Goal: Transaction & Acquisition: Book appointment/travel/reservation

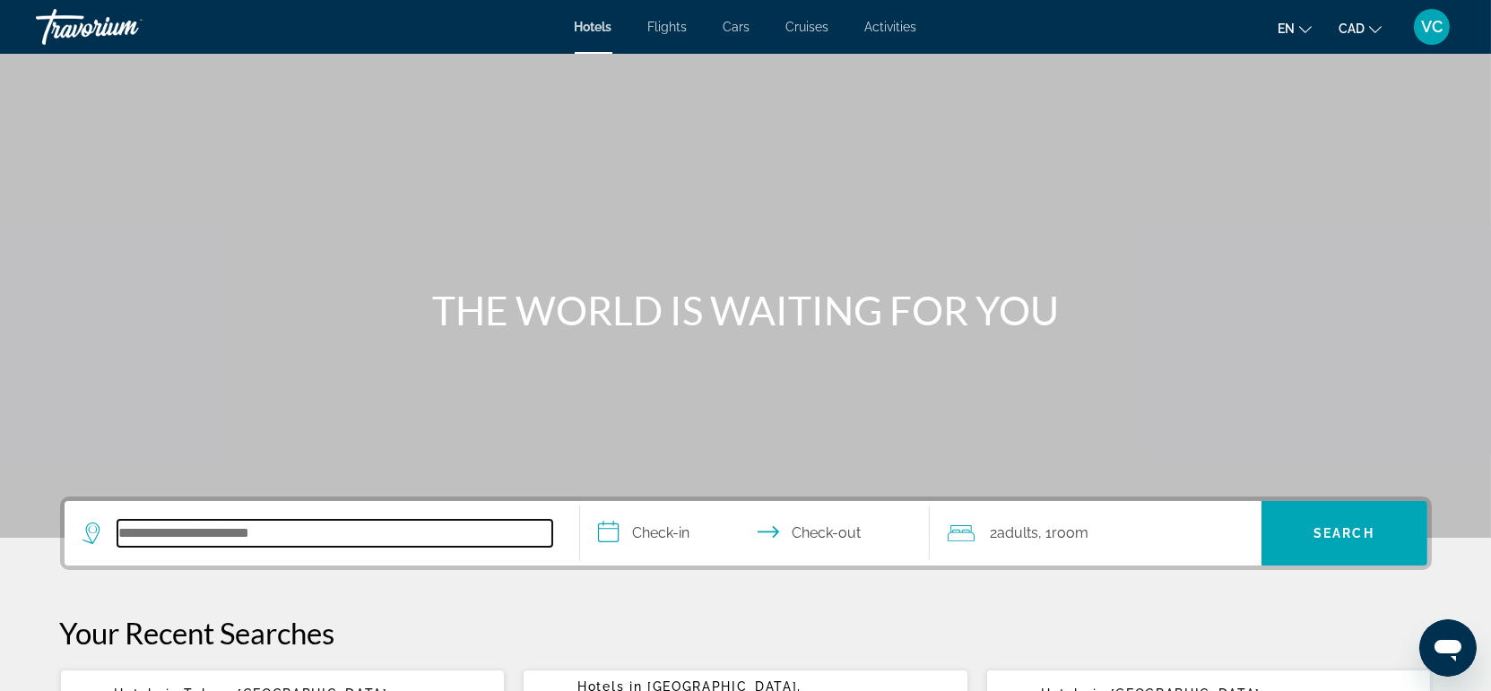
click at [178, 525] on input "Search hotel destination" at bounding box center [334, 533] width 435 height 27
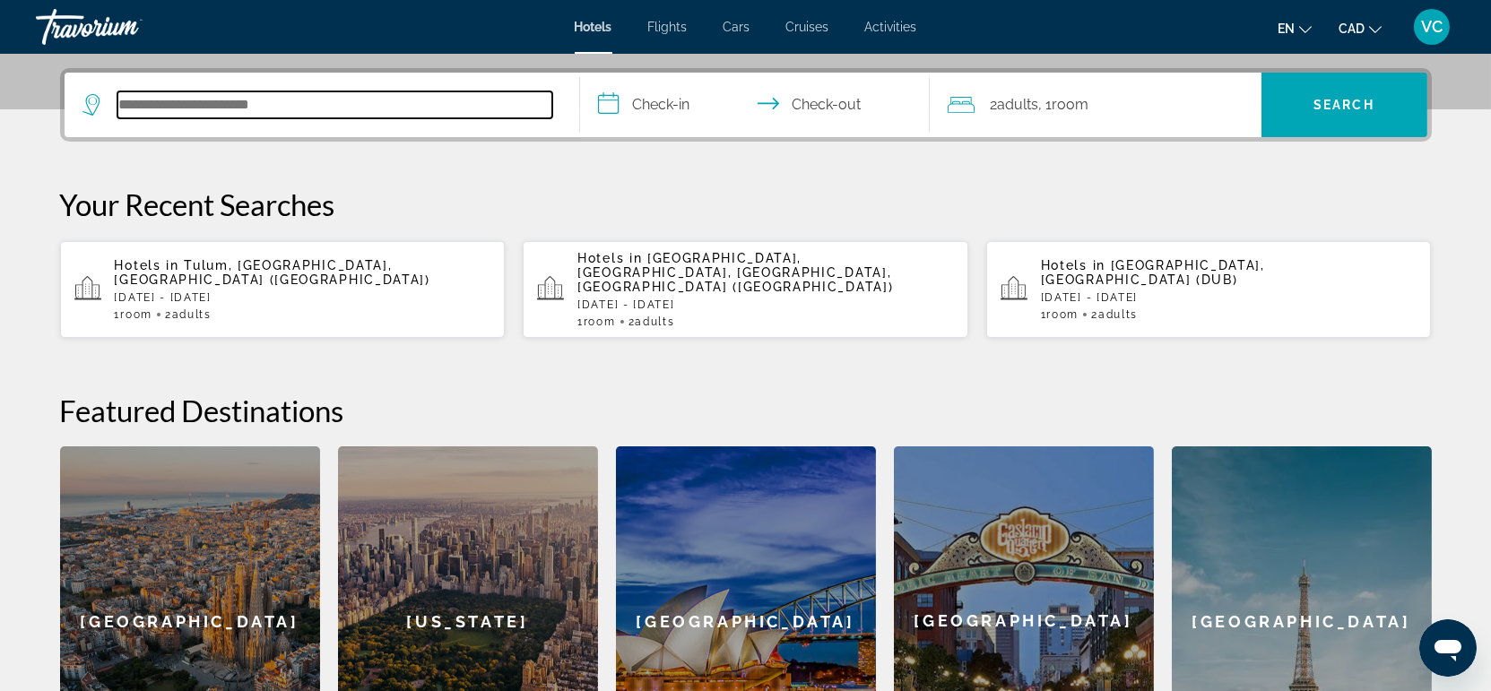
scroll to position [438, 0]
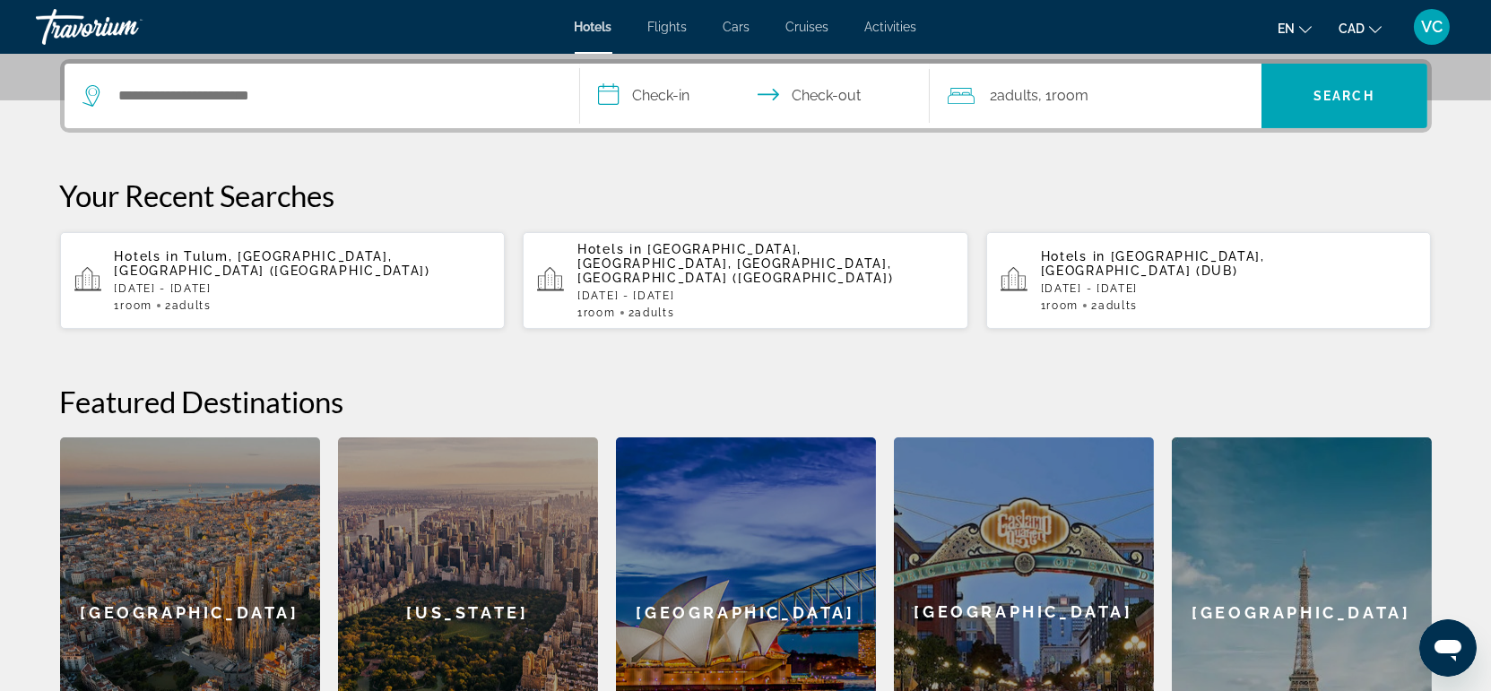
click at [288, 282] on p "[DATE] - [DATE]" at bounding box center [303, 288] width 377 height 13
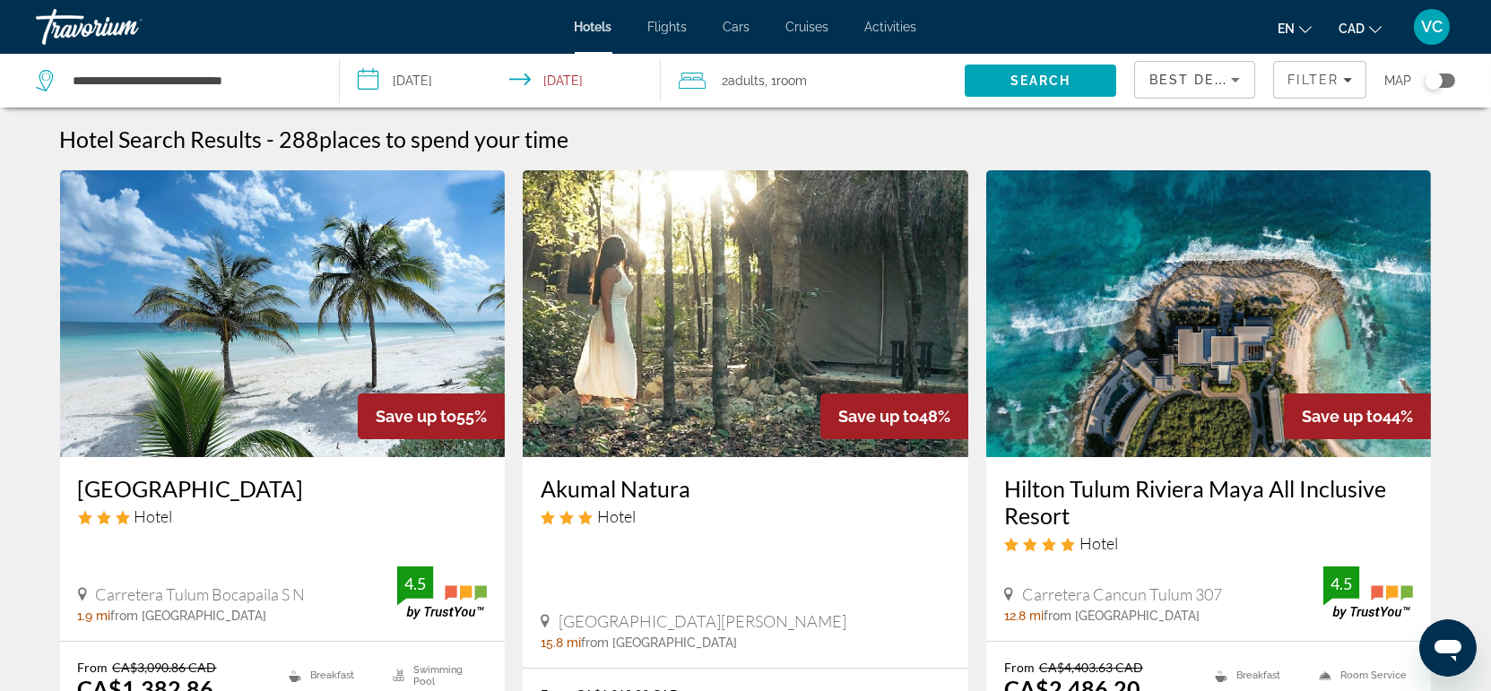
click at [773, 82] on span ", 1 Room rooms" at bounding box center [786, 80] width 42 height 25
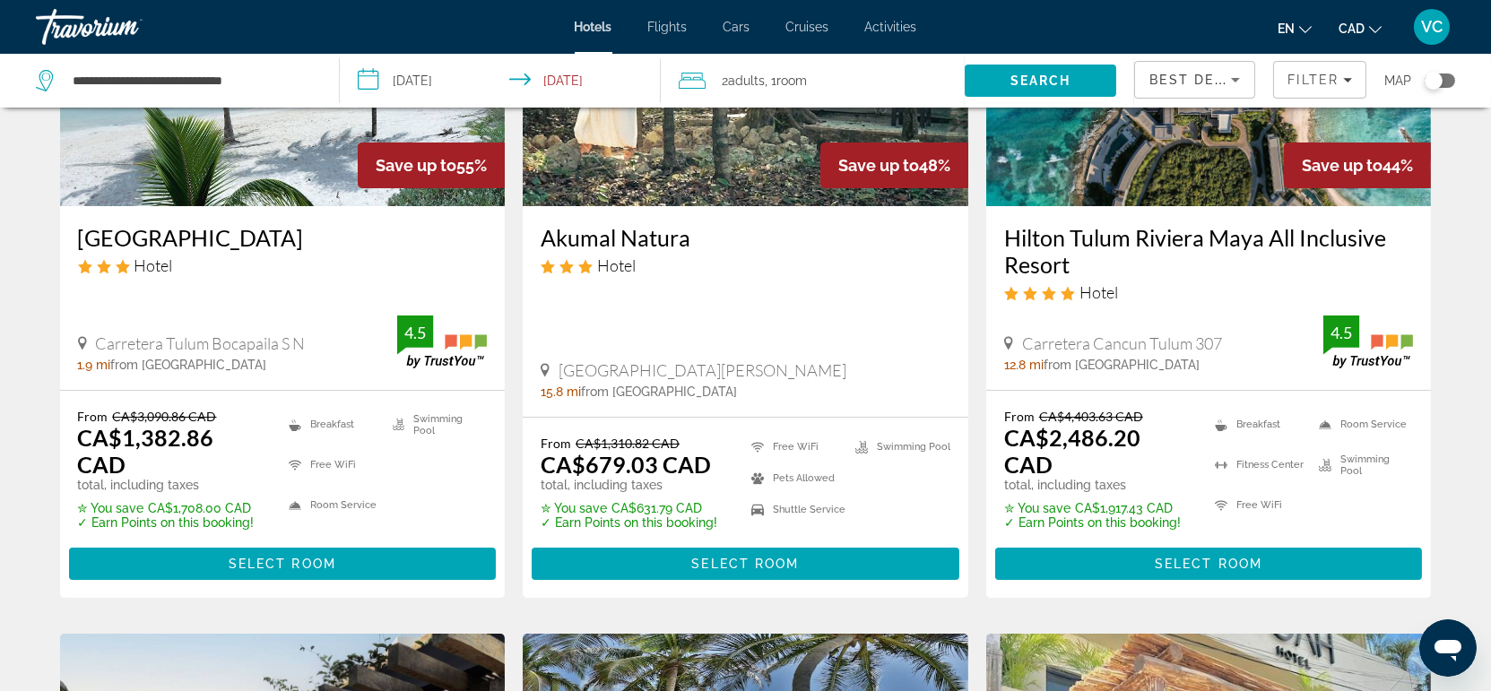
scroll to position [299, 0]
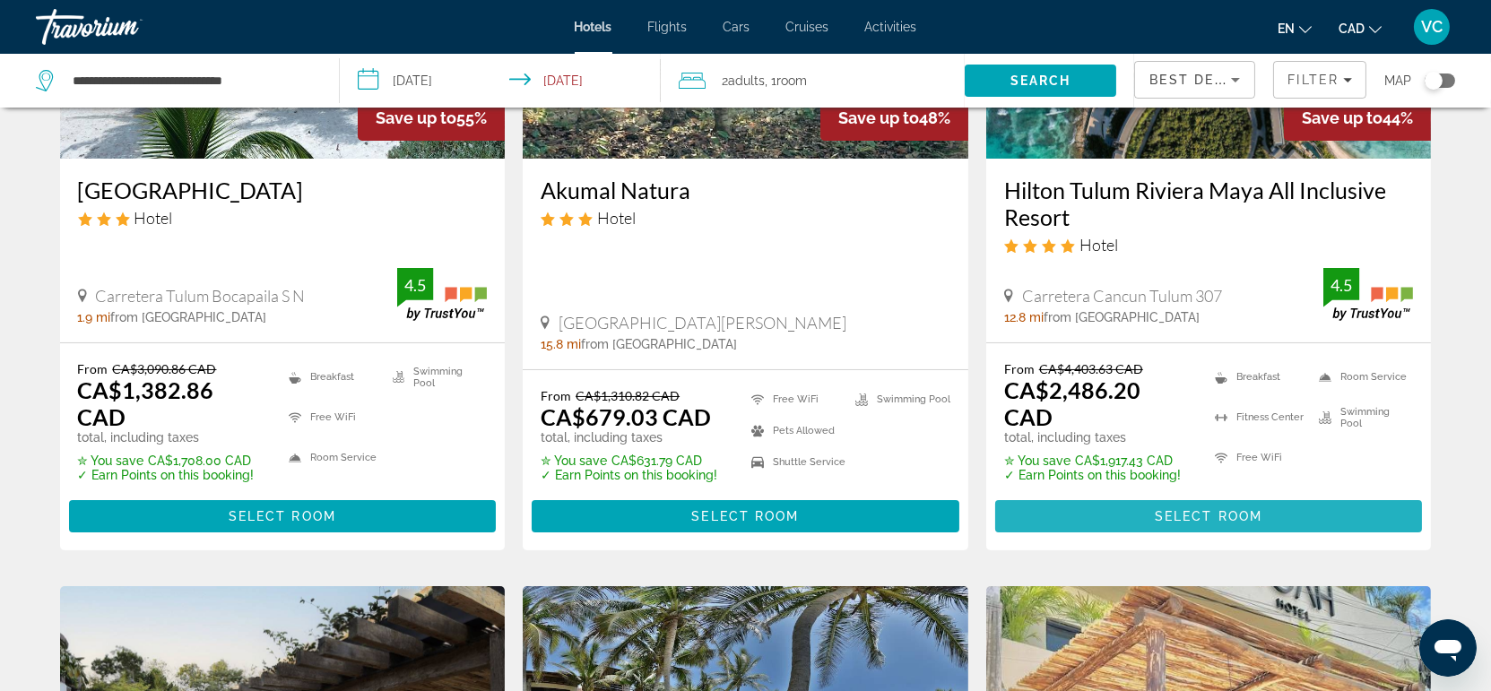
click at [1176, 509] on span "Select Room" at bounding box center [1209, 516] width 108 height 14
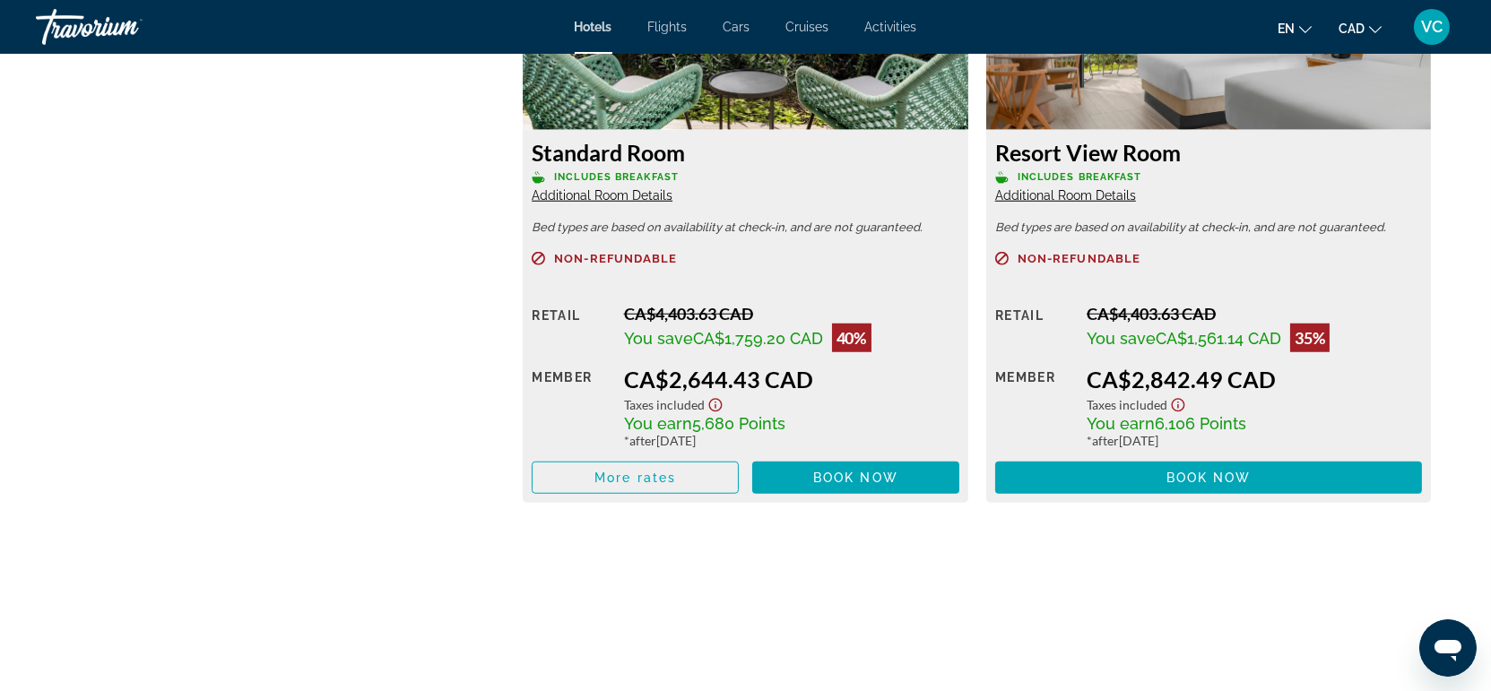
scroll to position [3187, 0]
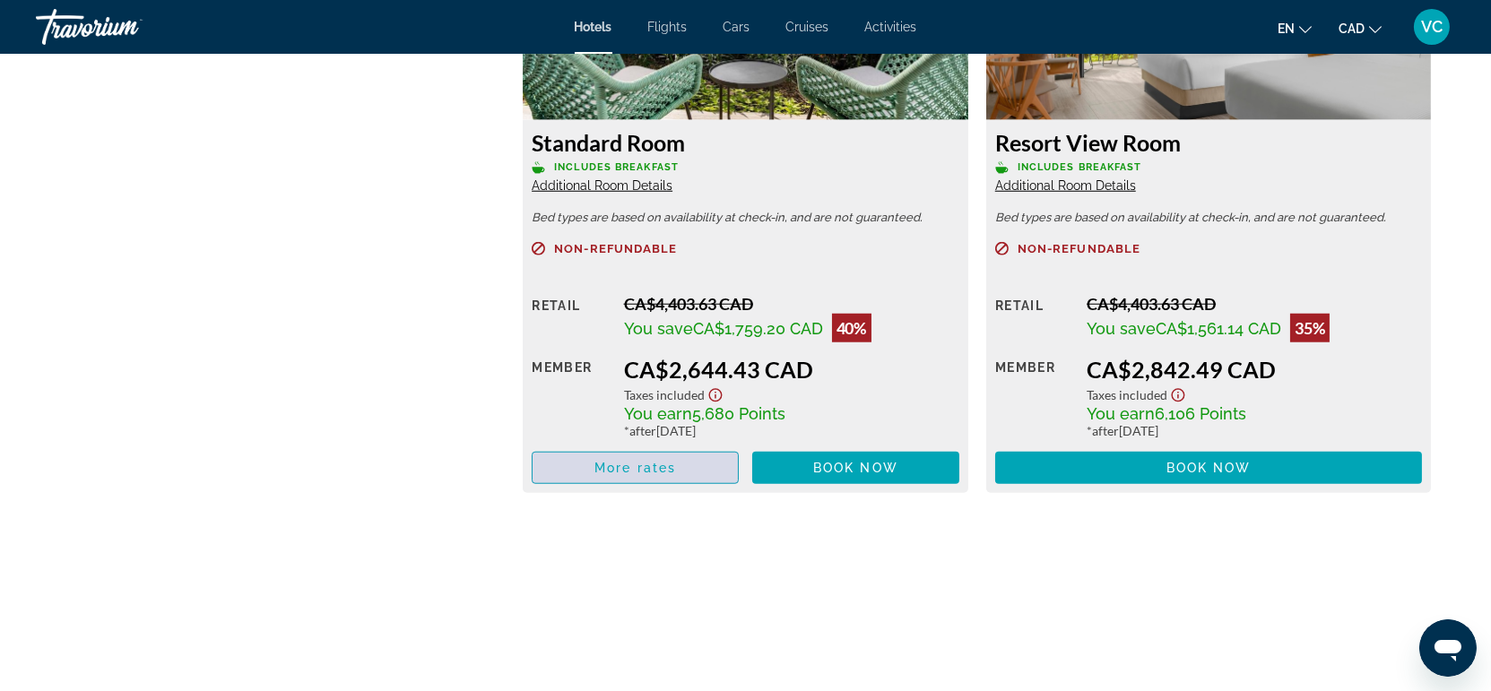
click at [622, 466] on span "More rates" at bounding box center [635, 468] width 82 height 14
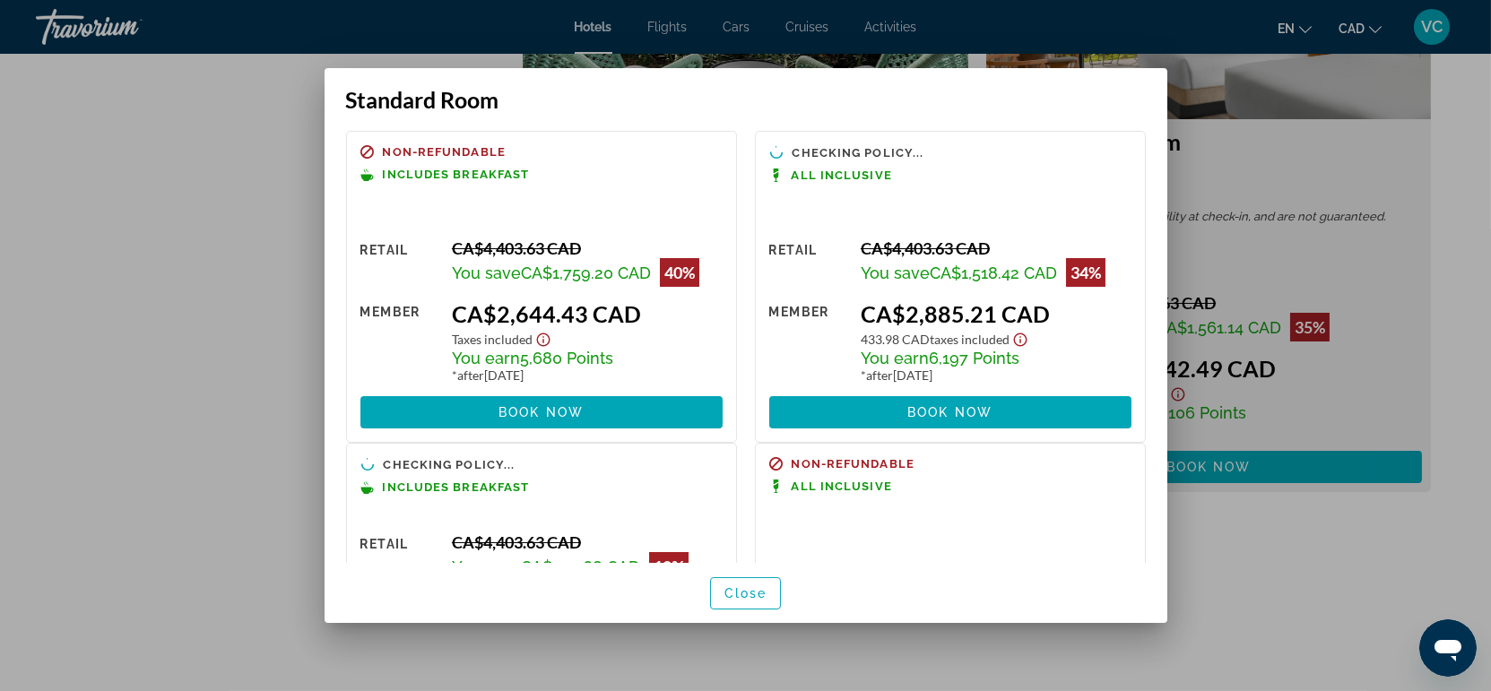
scroll to position [0, 0]
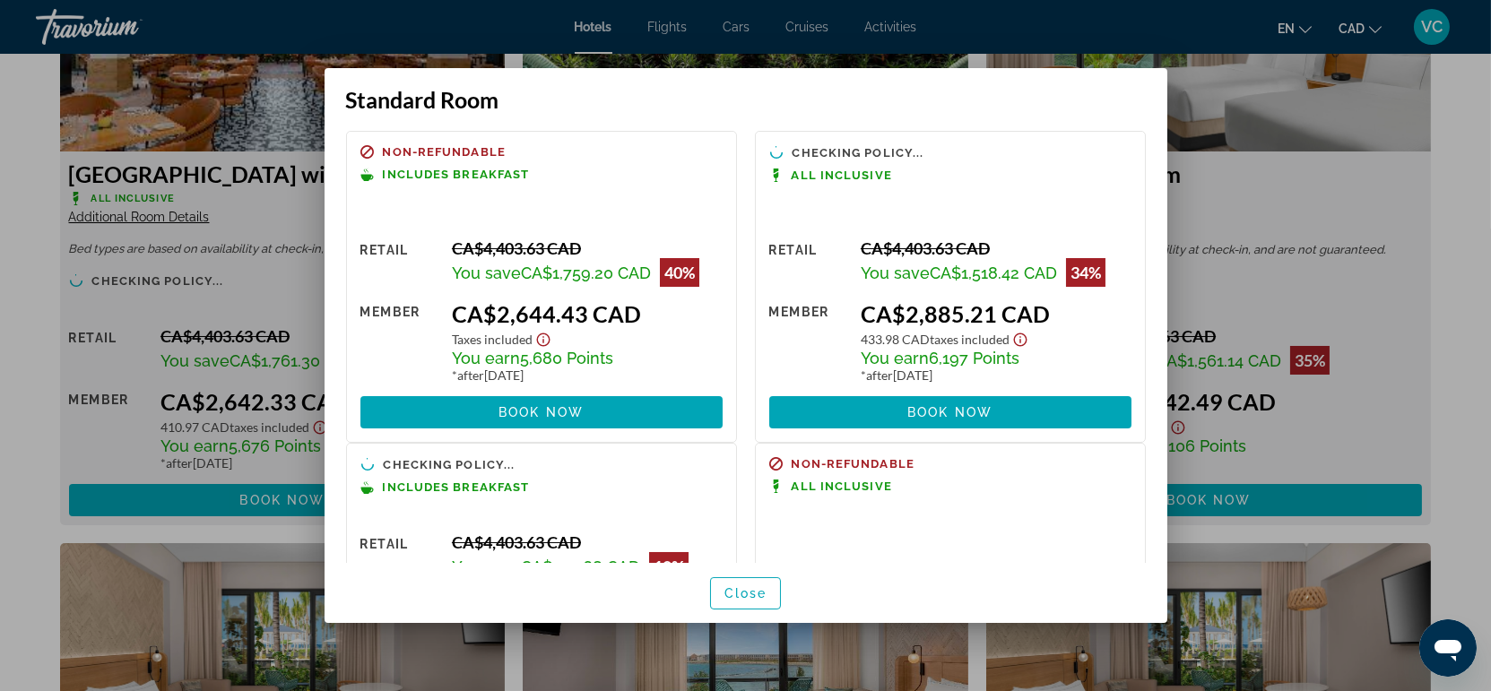
click at [25, 372] on div at bounding box center [745, 345] width 1491 height 691
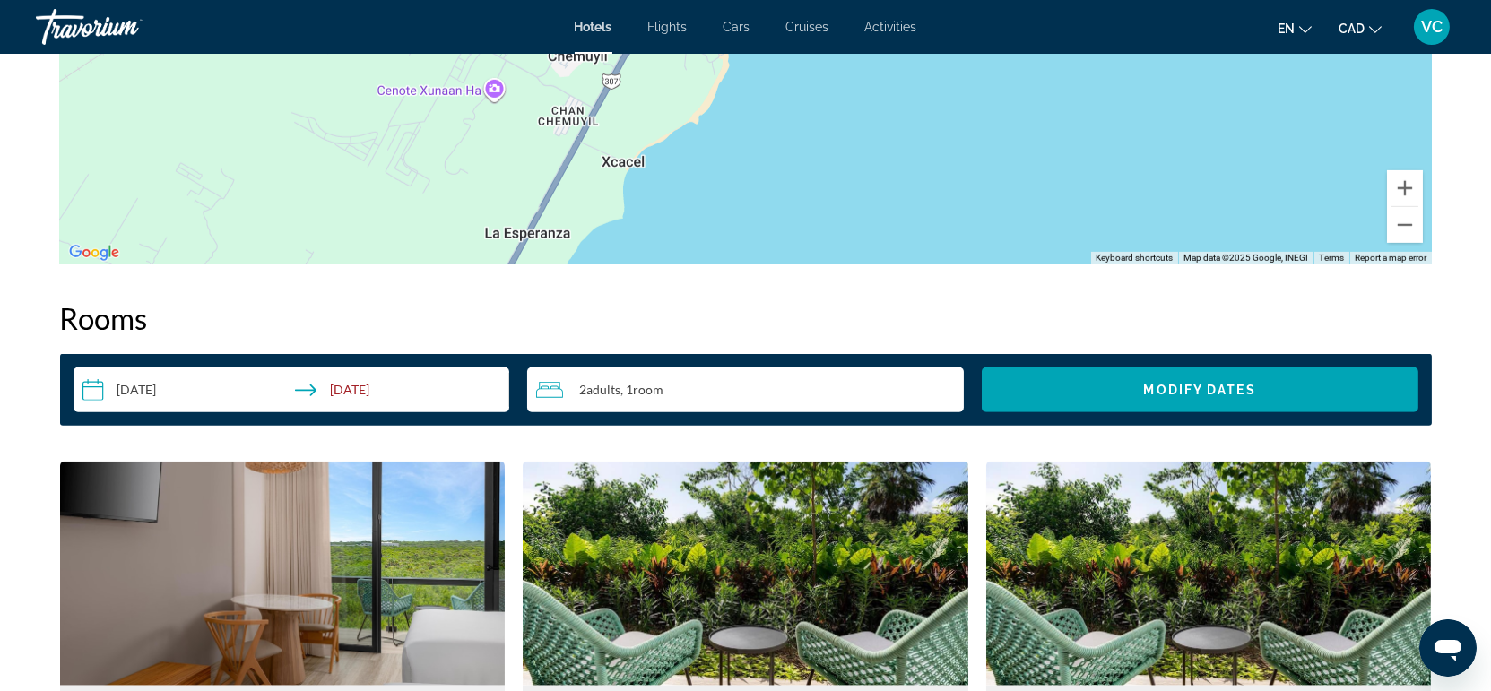
scroll to position [1992, 0]
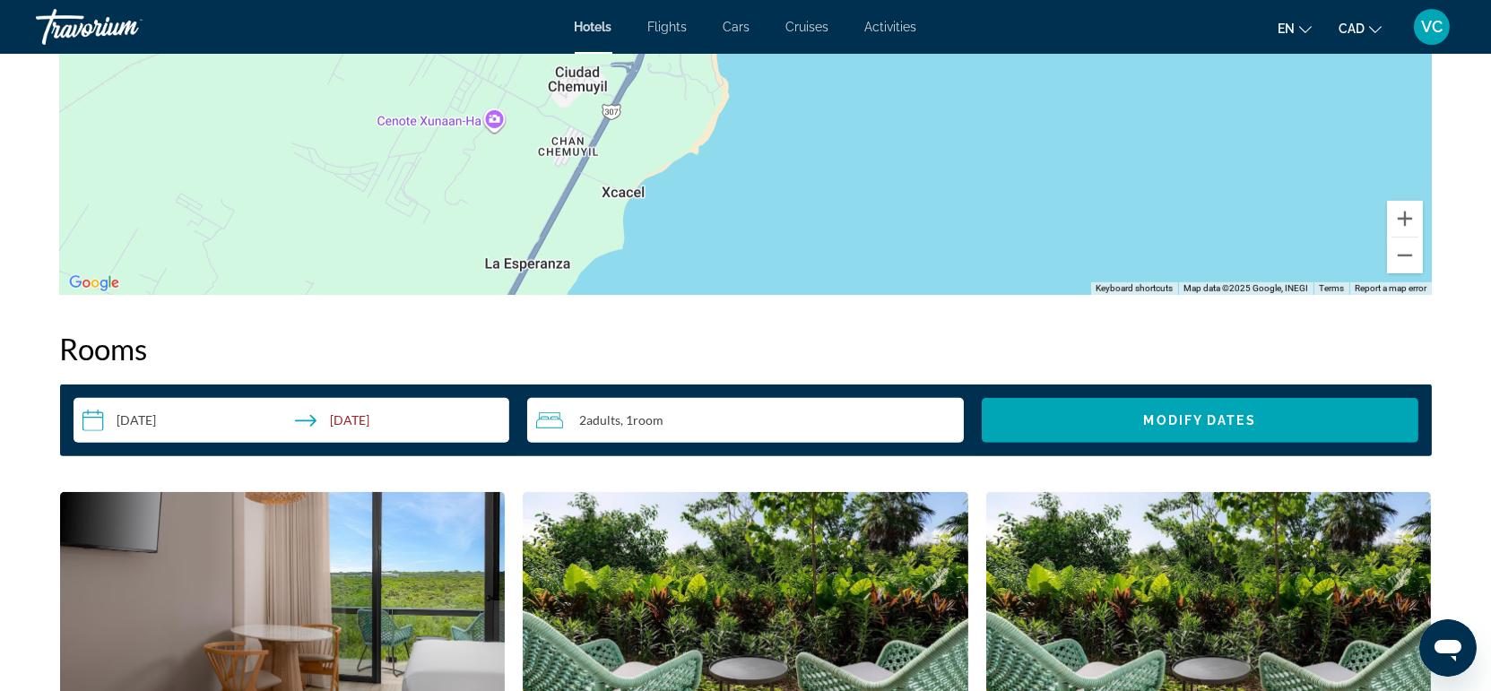
click at [729, 412] on div "2 Adult Adults , 1 Room rooms" at bounding box center [750, 421] width 428 height 22
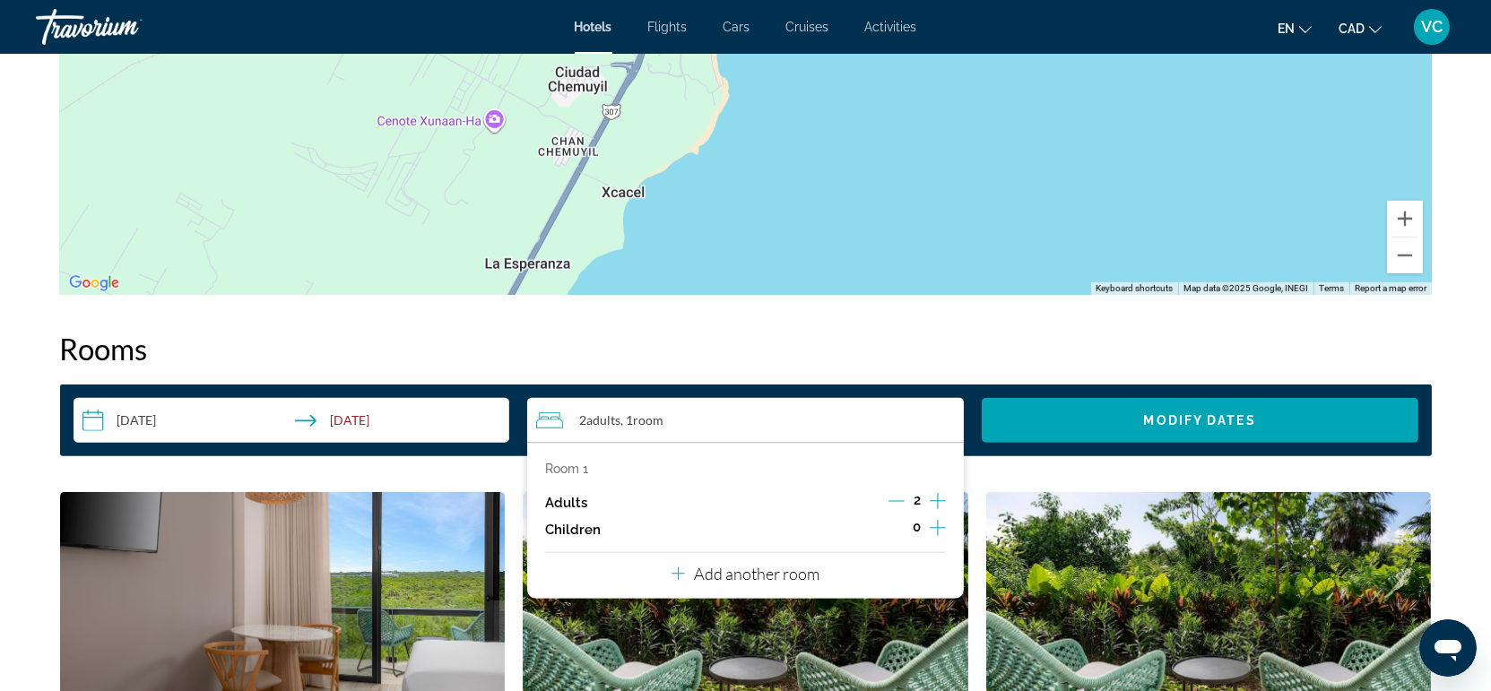
click at [941, 532] on icon "Increment children" at bounding box center [938, 528] width 16 height 22
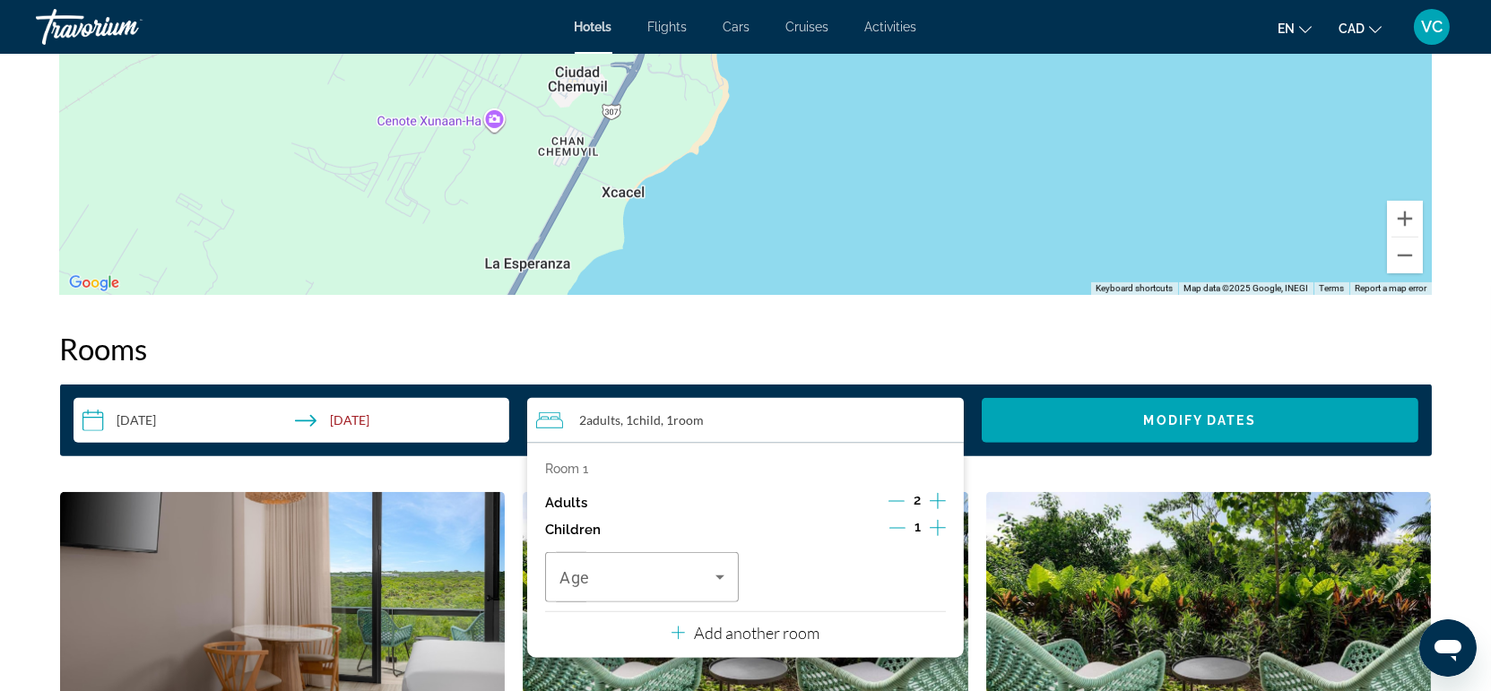
click at [941, 531] on icon "Increment children" at bounding box center [938, 528] width 16 height 22
click at [717, 580] on icon "Travelers: 2 adults, 2 children" at bounding box center [720, 578] width 22 height 22
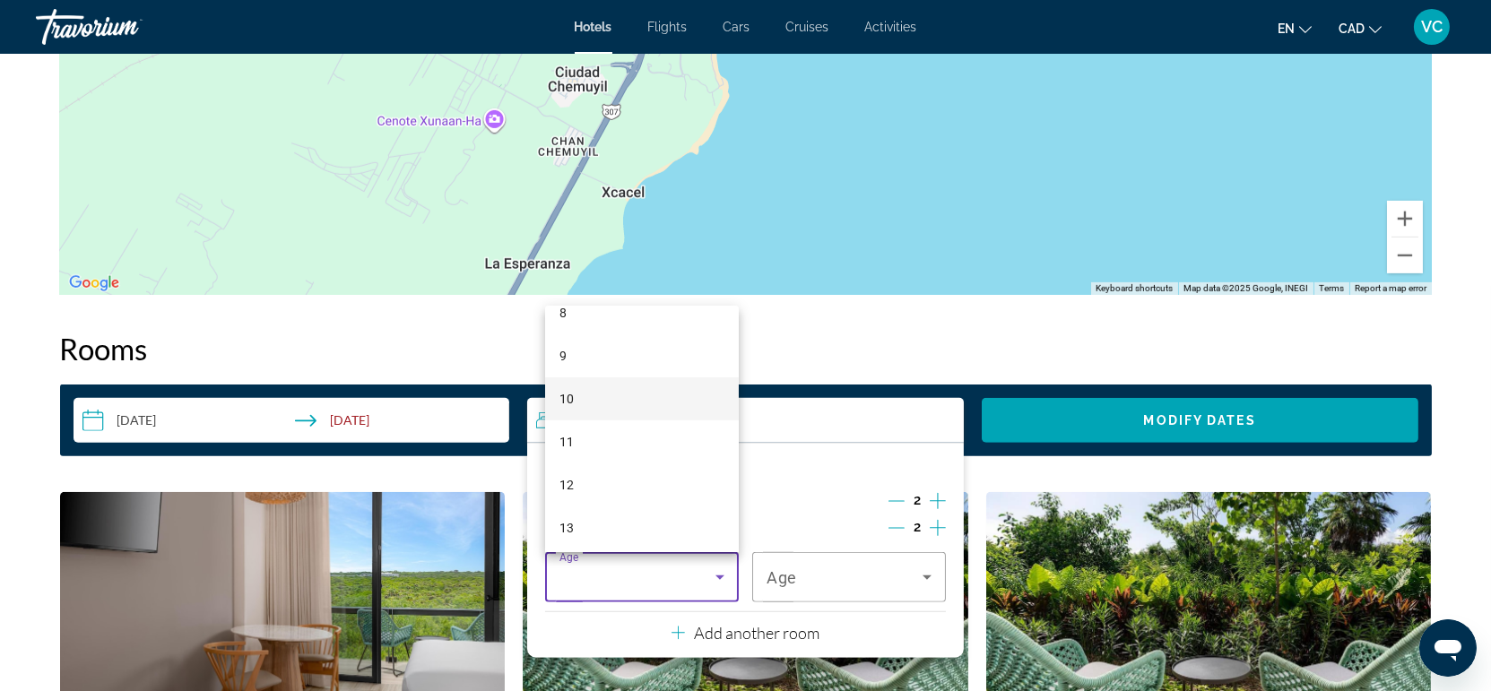
scroll to position [398, 0]
click at [583, 448] on mat-option "12" at bounding box center [642, 452] width 194 height 43
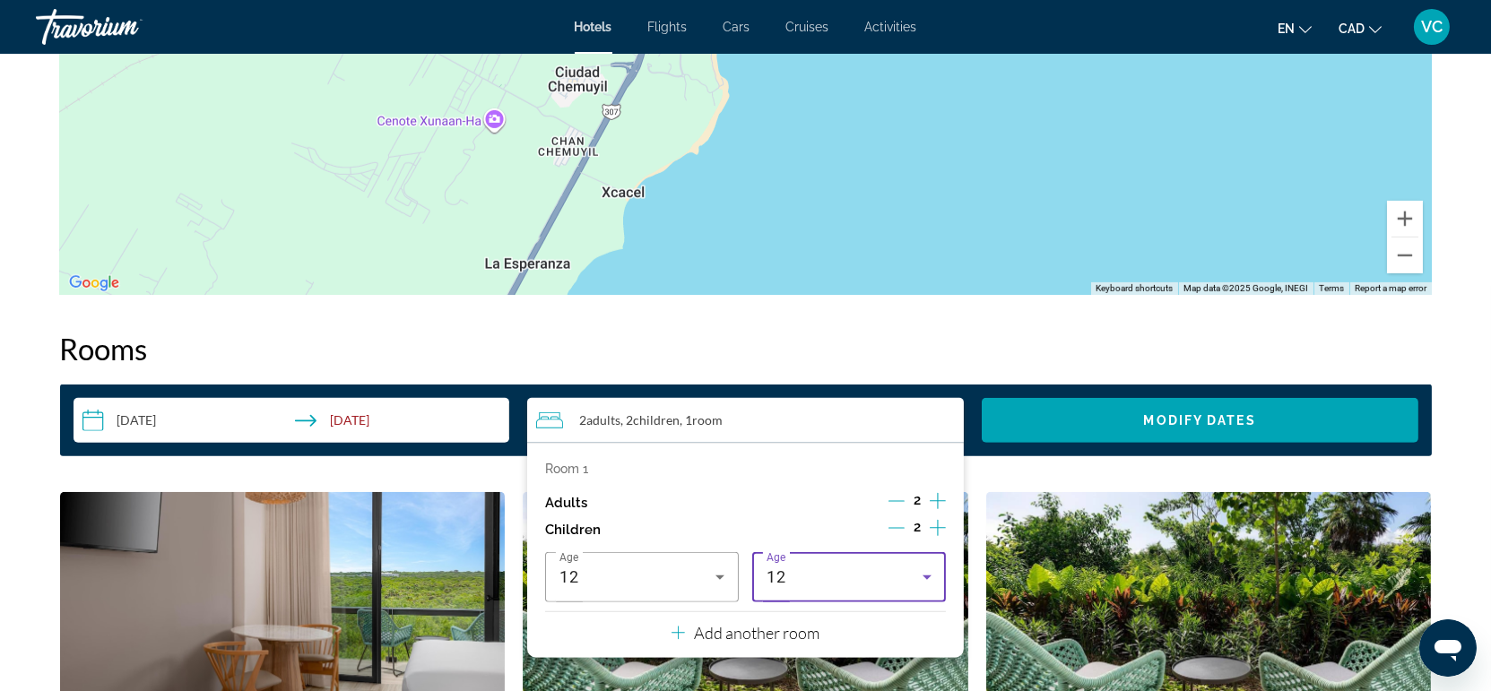
click at [908, 572] on div "12" at bounding box center [845, 578] width 156 height 22
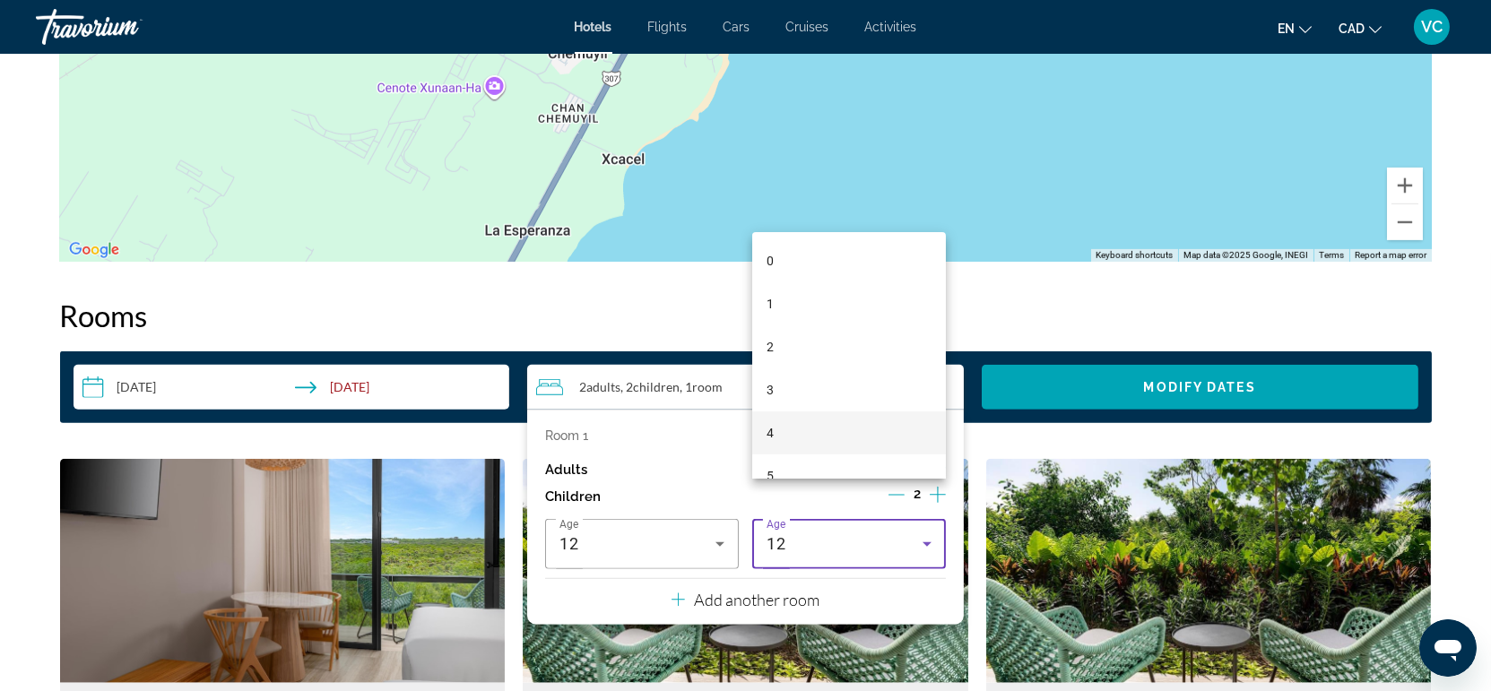
scroll to position [2092, 0]
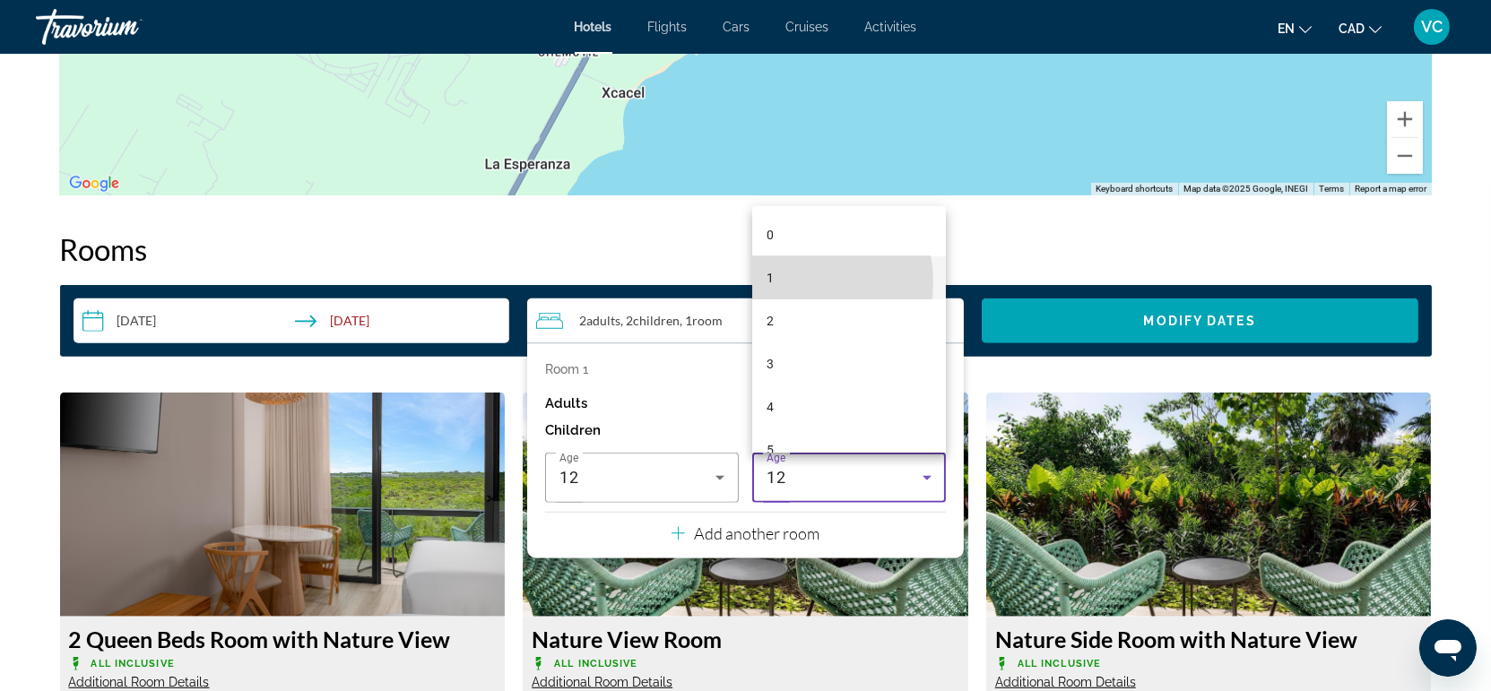
click at [789, 282] on mat-option "1" at bounding box center [849, 277] width 194 height 43
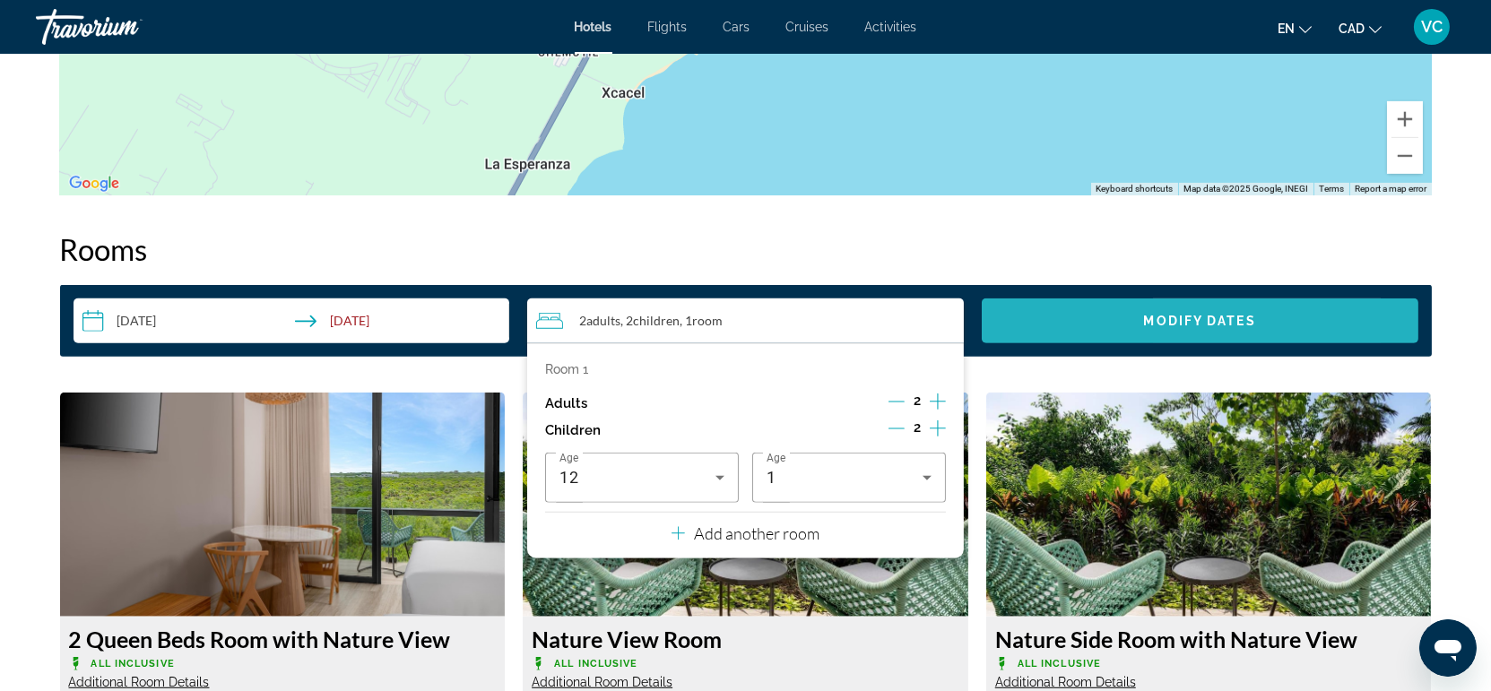
click at [1172, 317] on span "Modify Dates" at bounding box center [1200, 321] width 112 height 14
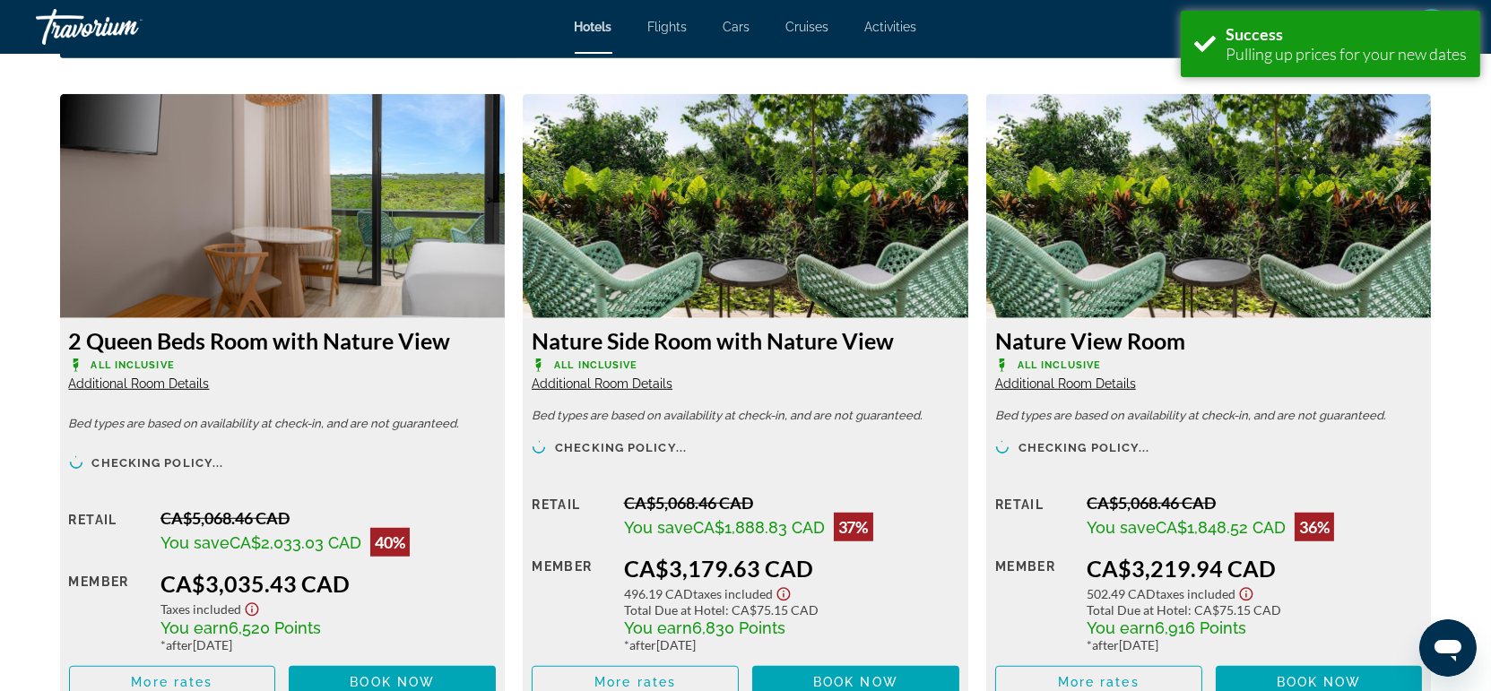
scroll to position [2415, 0]
